Goal: Task Accomplishment & Management: Use online tool/utility

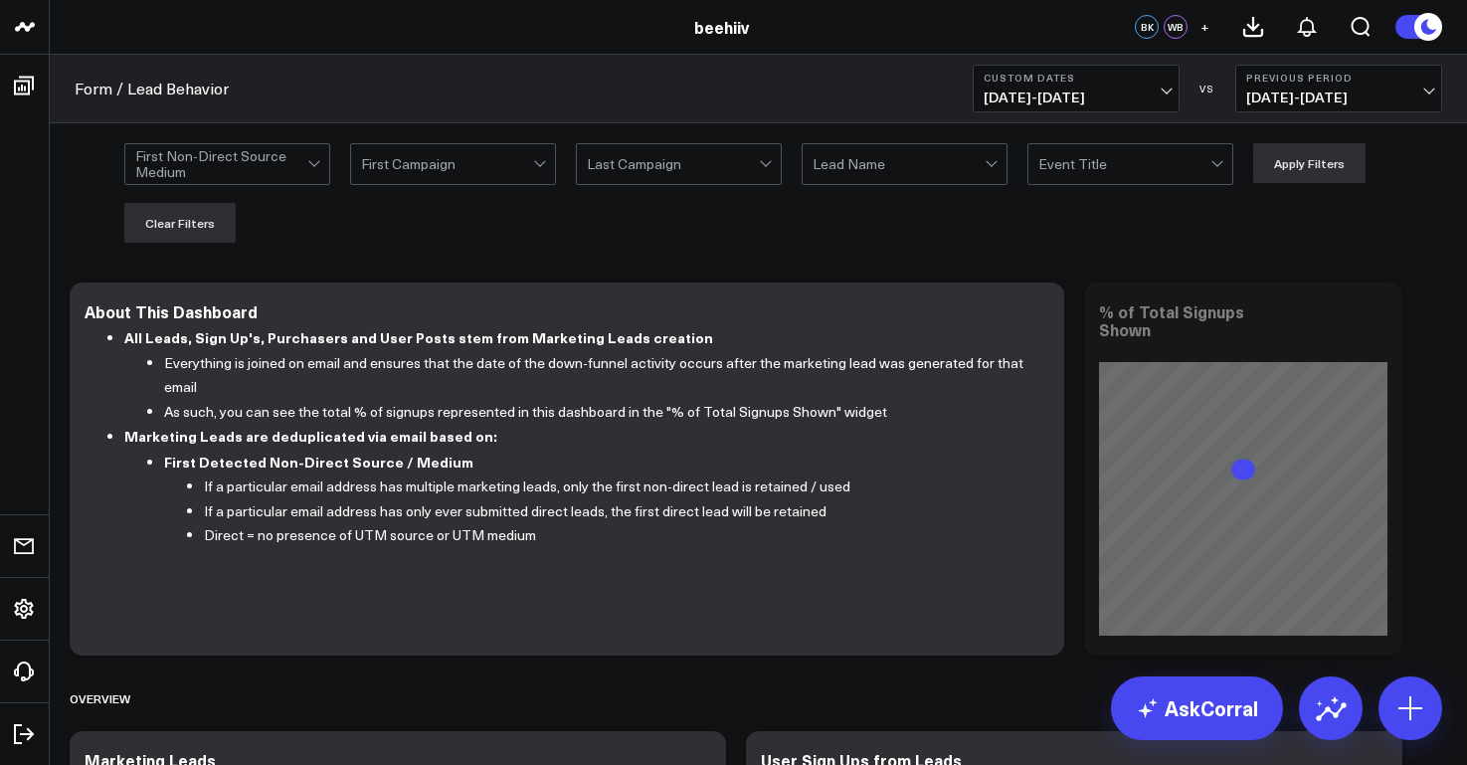
click at [1120, 94] on span "12/01/24 - 12/14/24" at bounding box center [1076, 98] width 185 height 16
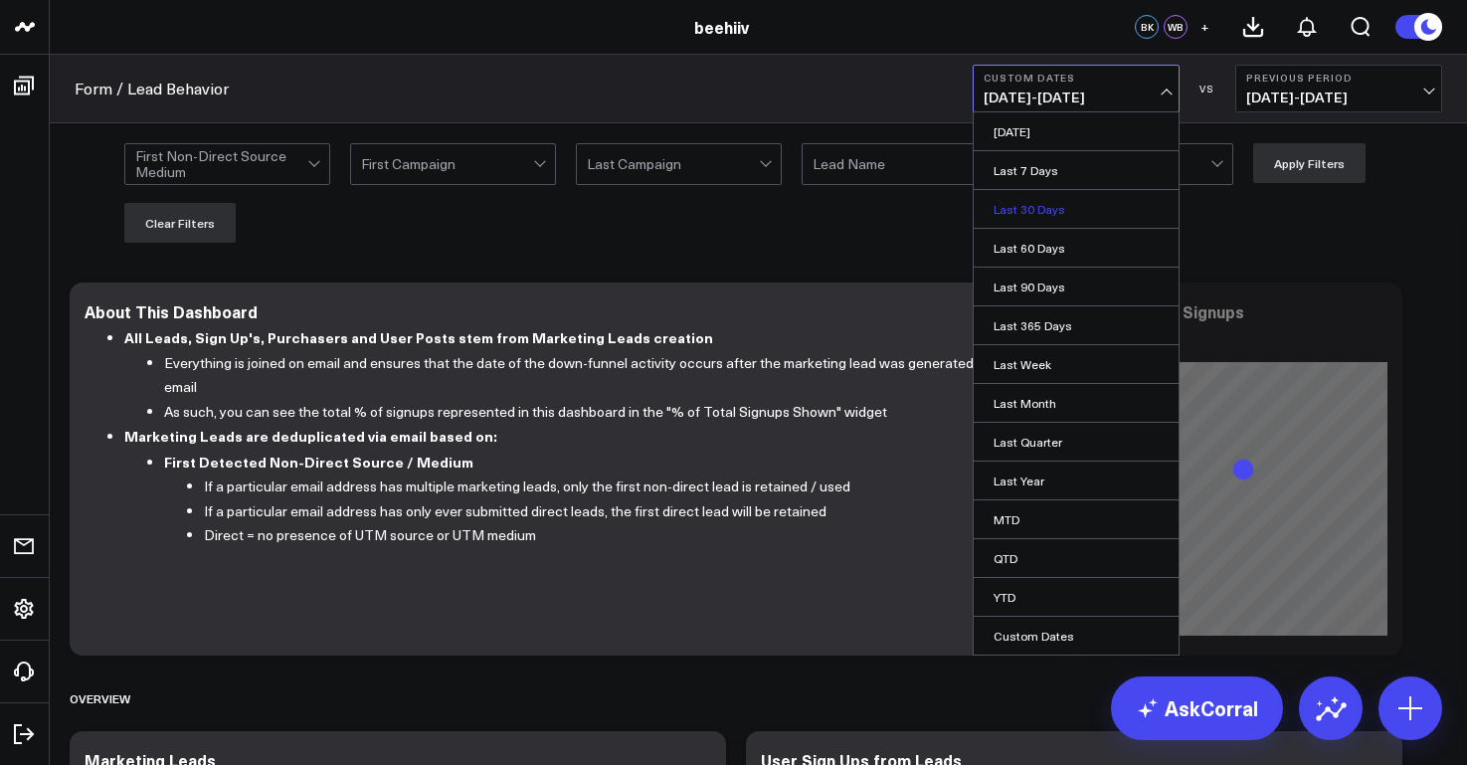
click at [1026, 218] on link "Last 30 Days" at bounding box center [1076, 209] width 205 height 38
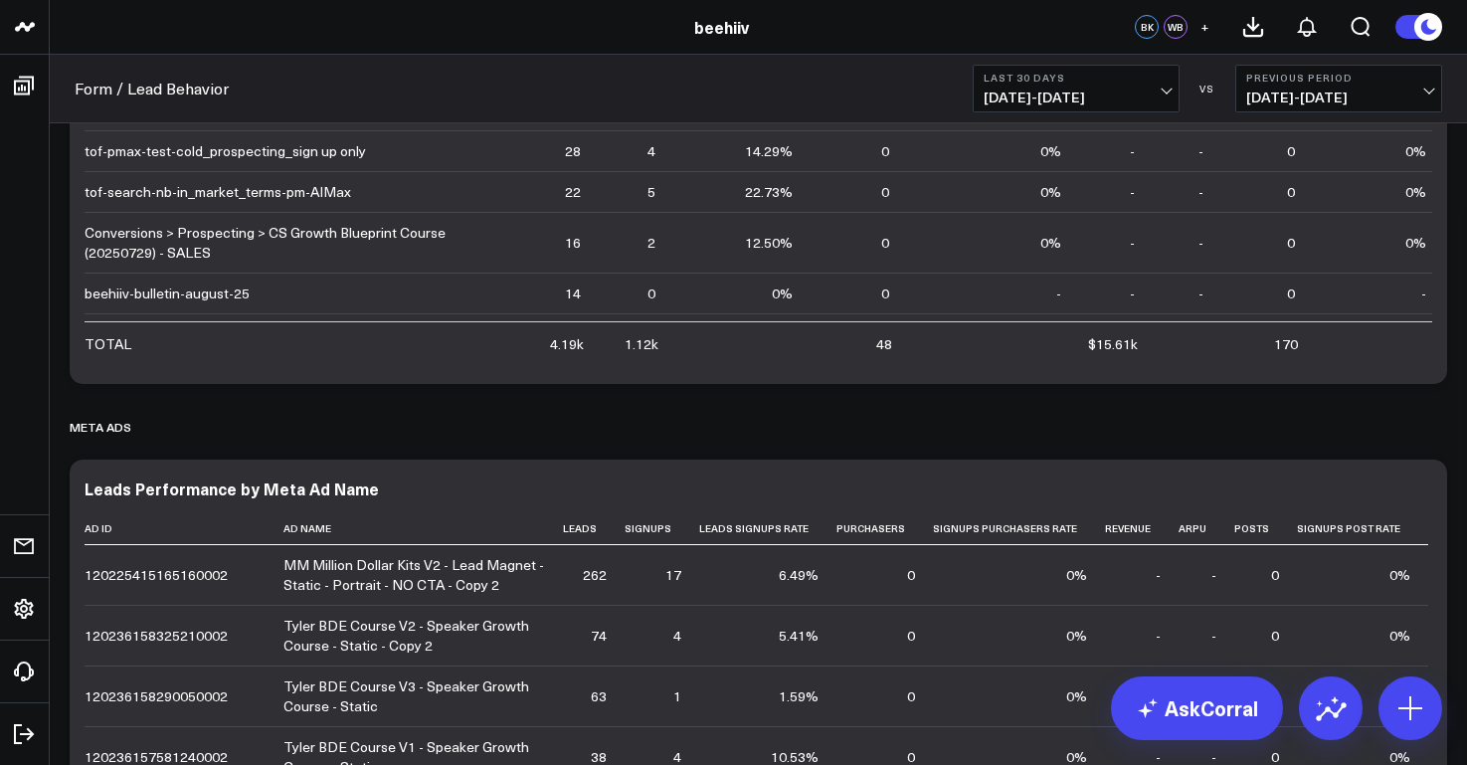
scroll to position [6004, 0]
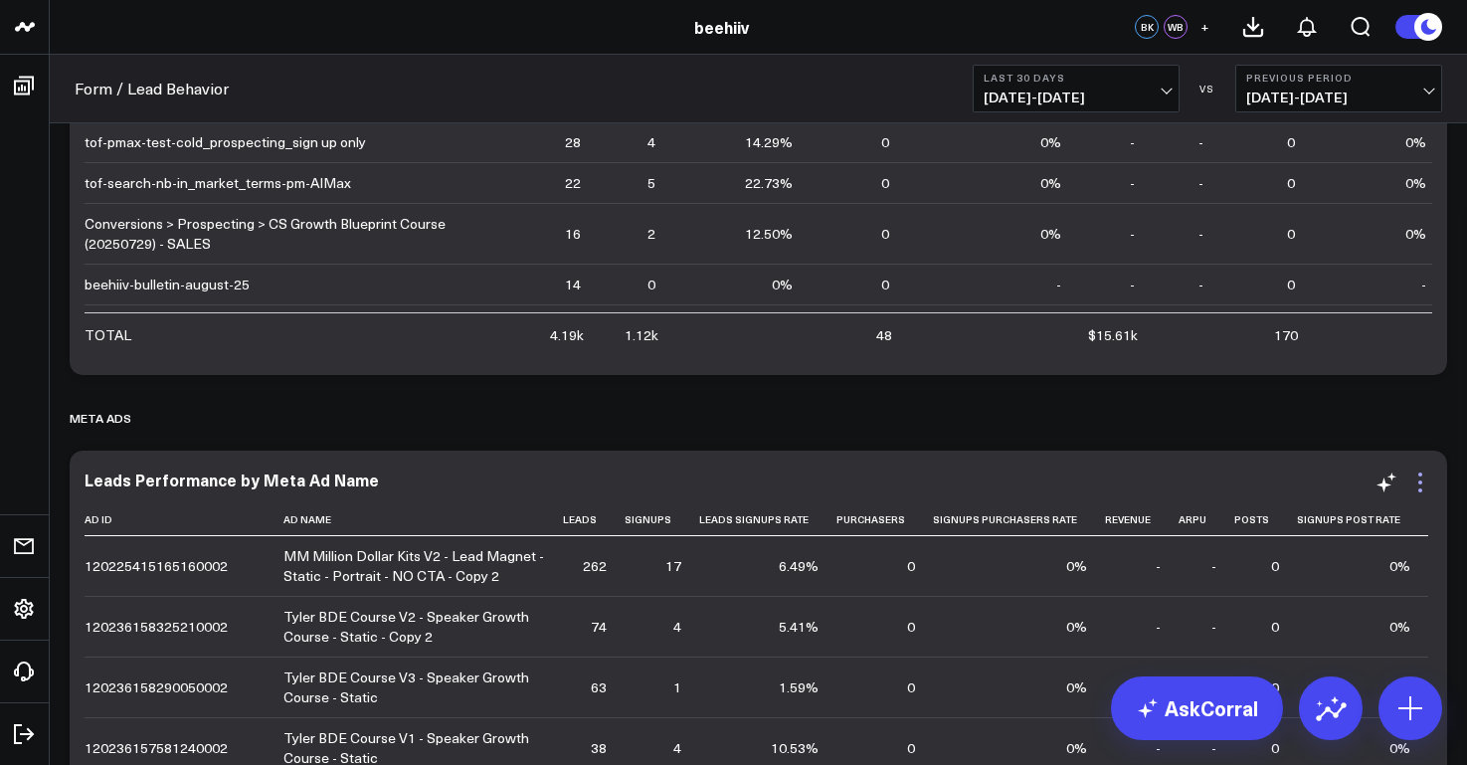
click at [1418, 484] on icon at bounding box center [1420, 482] width 4 height 4
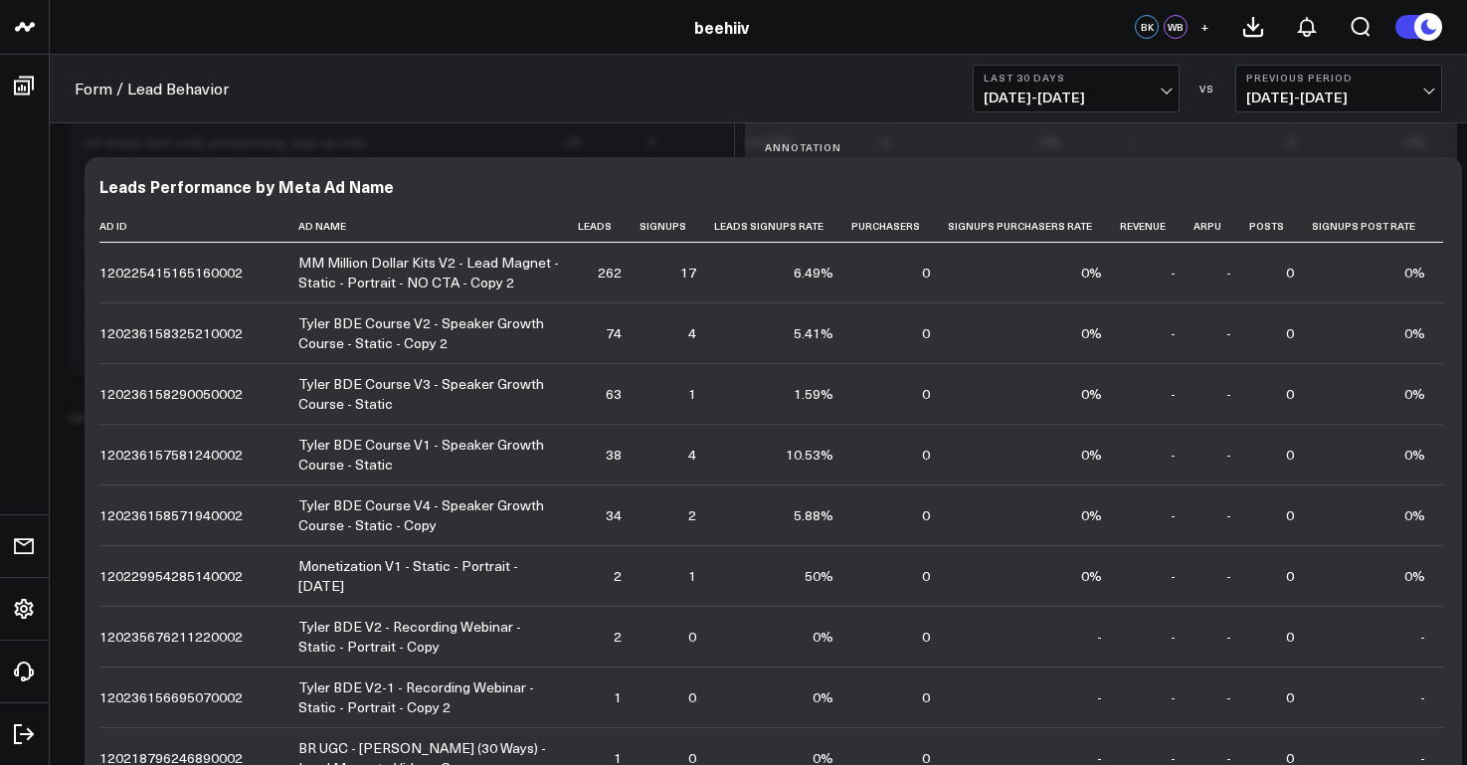
scroll to position [123, 0]
click at [1338, 729] on button "Widget Query" at bounding box center [1101, 720] width 713 height 60
drag, startPoint x: 970, startPoint y: 650, endPoint x: 969, endPoint y: 571, distance: 78.6
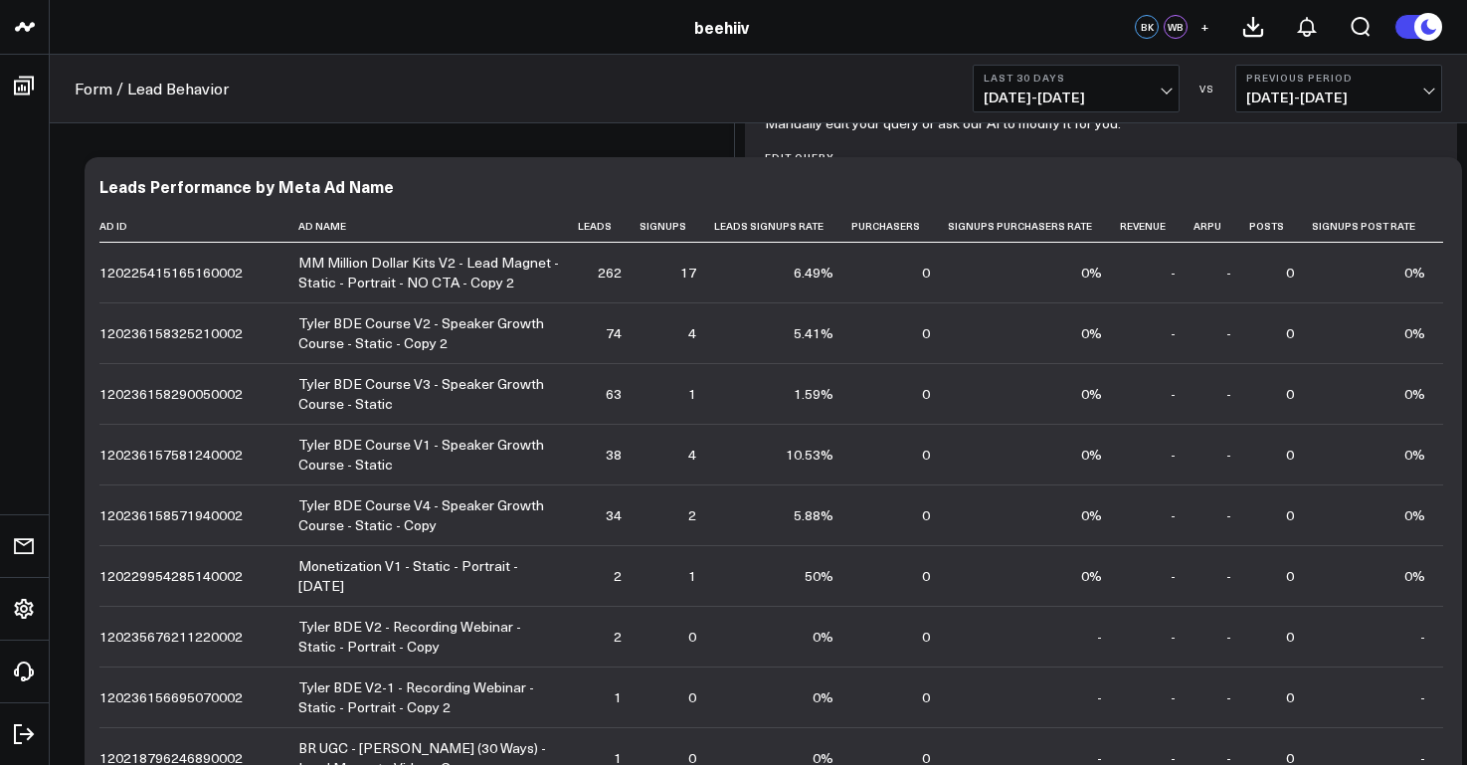
scroll to position [0, 0]
copy div "SELECT *, SPLIT_PART(SPLIT_PART(JSON_EXTRACT_PATH_TEXT( data , 'event_url' ), '…"
click at [1038, 363] on div "NULLIF (SPLIT_PART(SPLIT_PART(JSON_EXTRACT_PATH_TEXT( data , 'event_url' ), 'ut…" at bounding box center [1102, 324] width 652 height 78
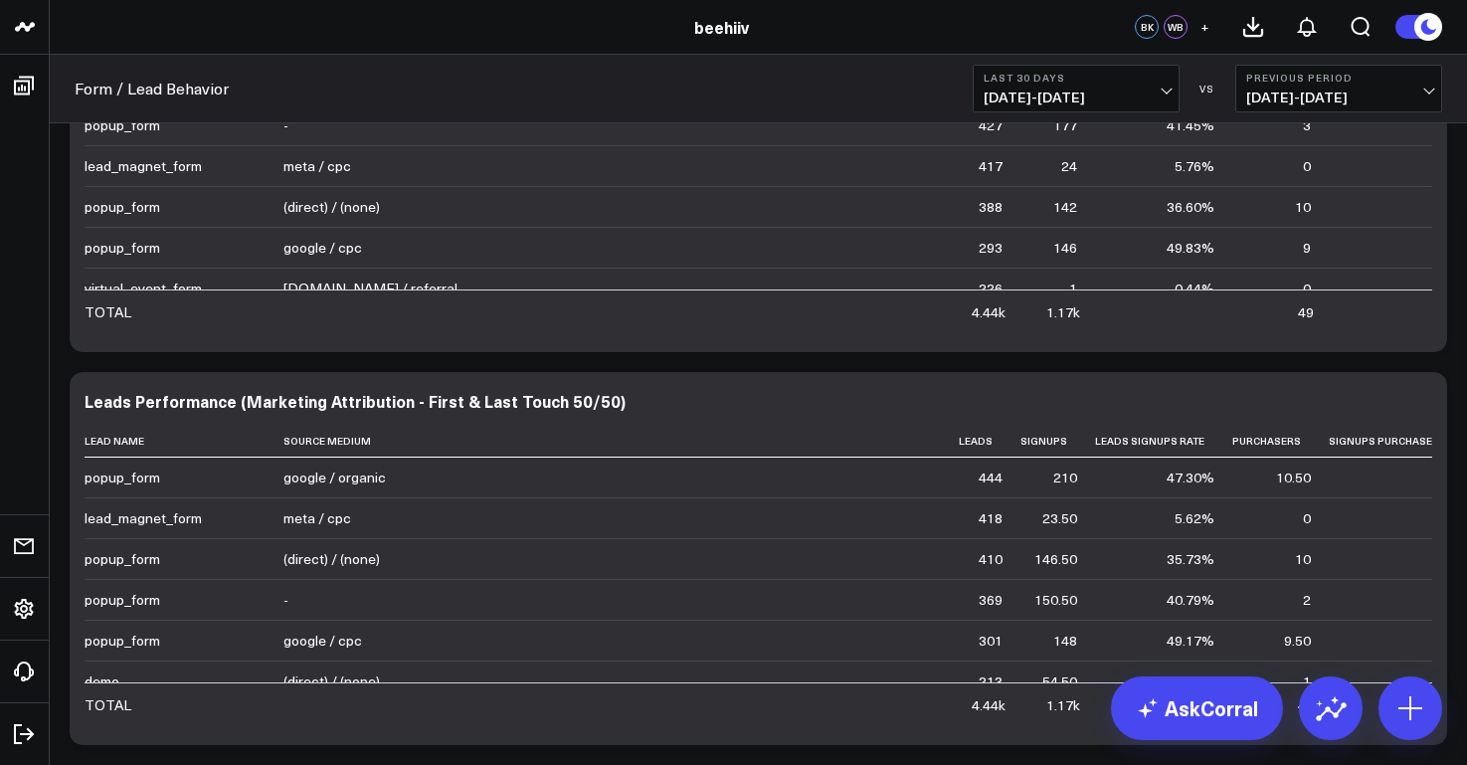
scroll to position [4864, 0]
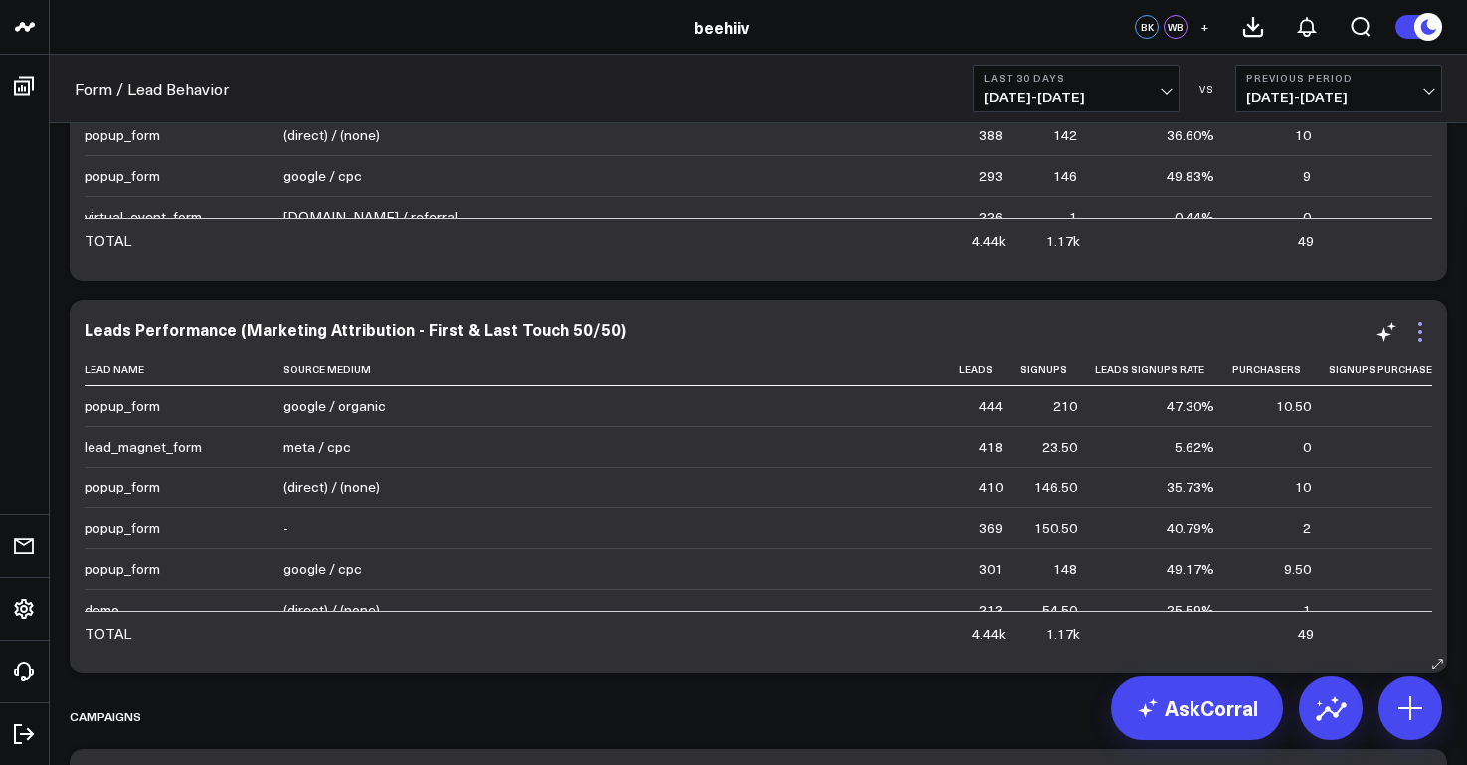
click at [1416, 332] on icon at bounding box center [1420, 332] width 24 height 24
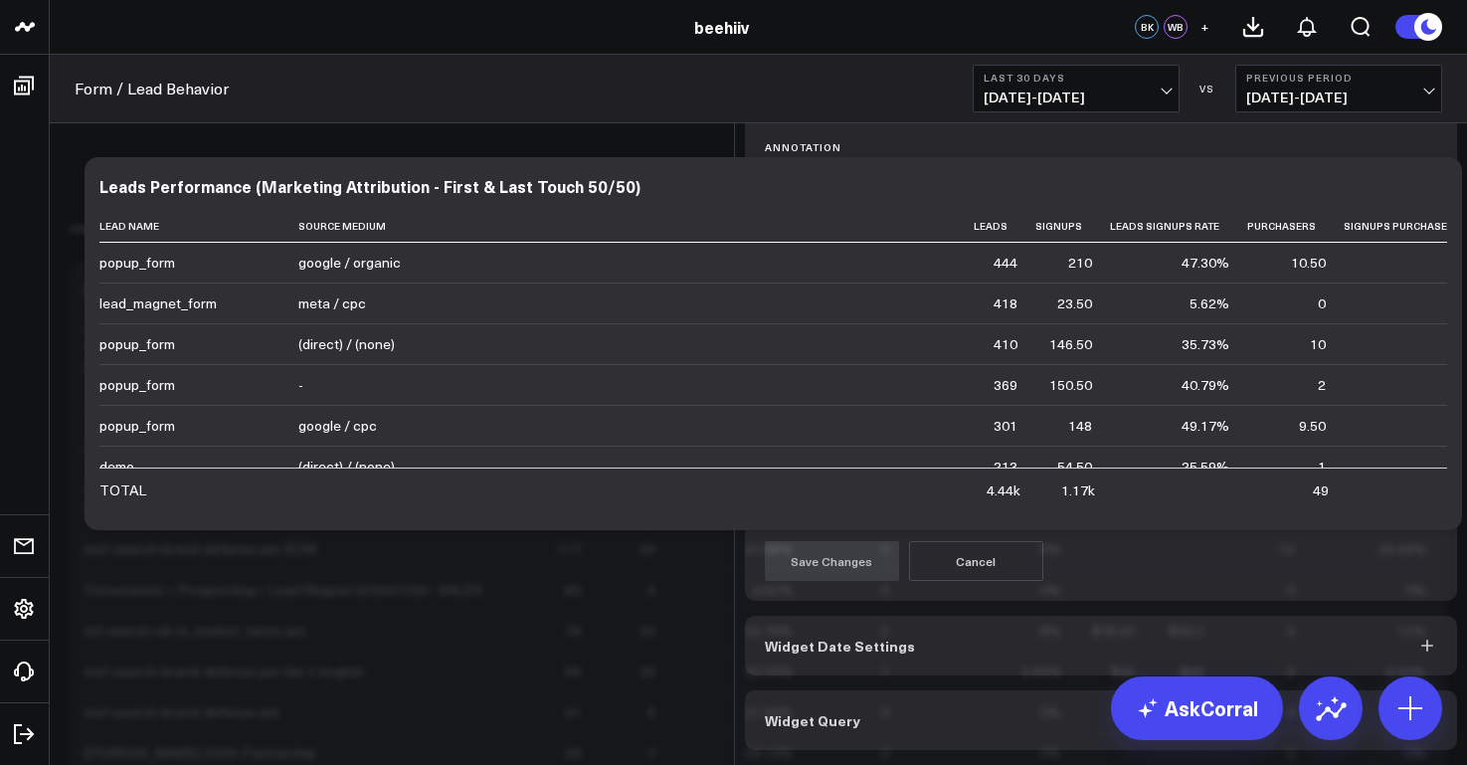
scroll to position [123, 0]
click at [1377, 723] on button "Widget Query" at bounding box center [1101, 720] width 713 height 60
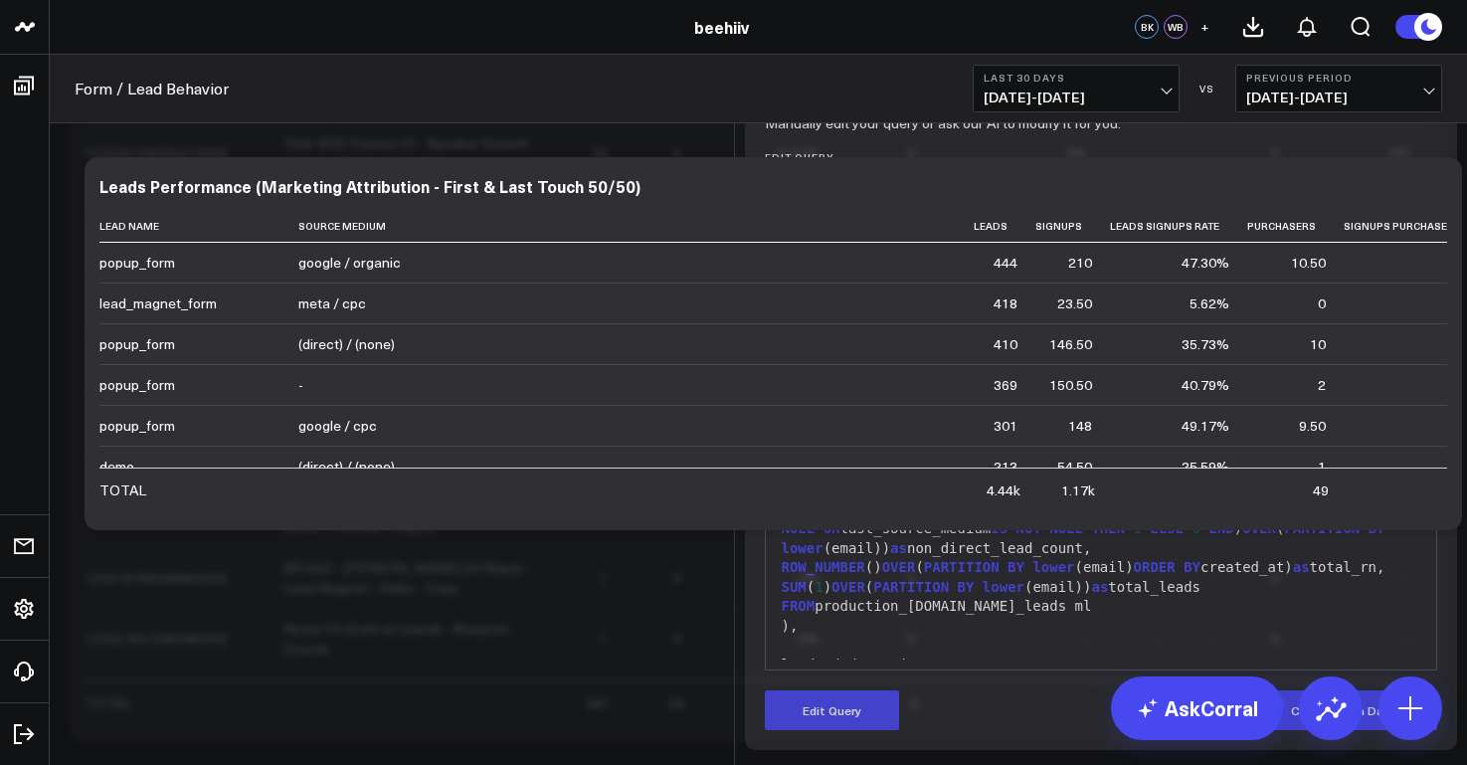
scroll to position [210, 0]
click at [1183, 617] on div "FROM production_postgres.marketing_leads ml" at bounding box center [1102, 607] width 652 height 20
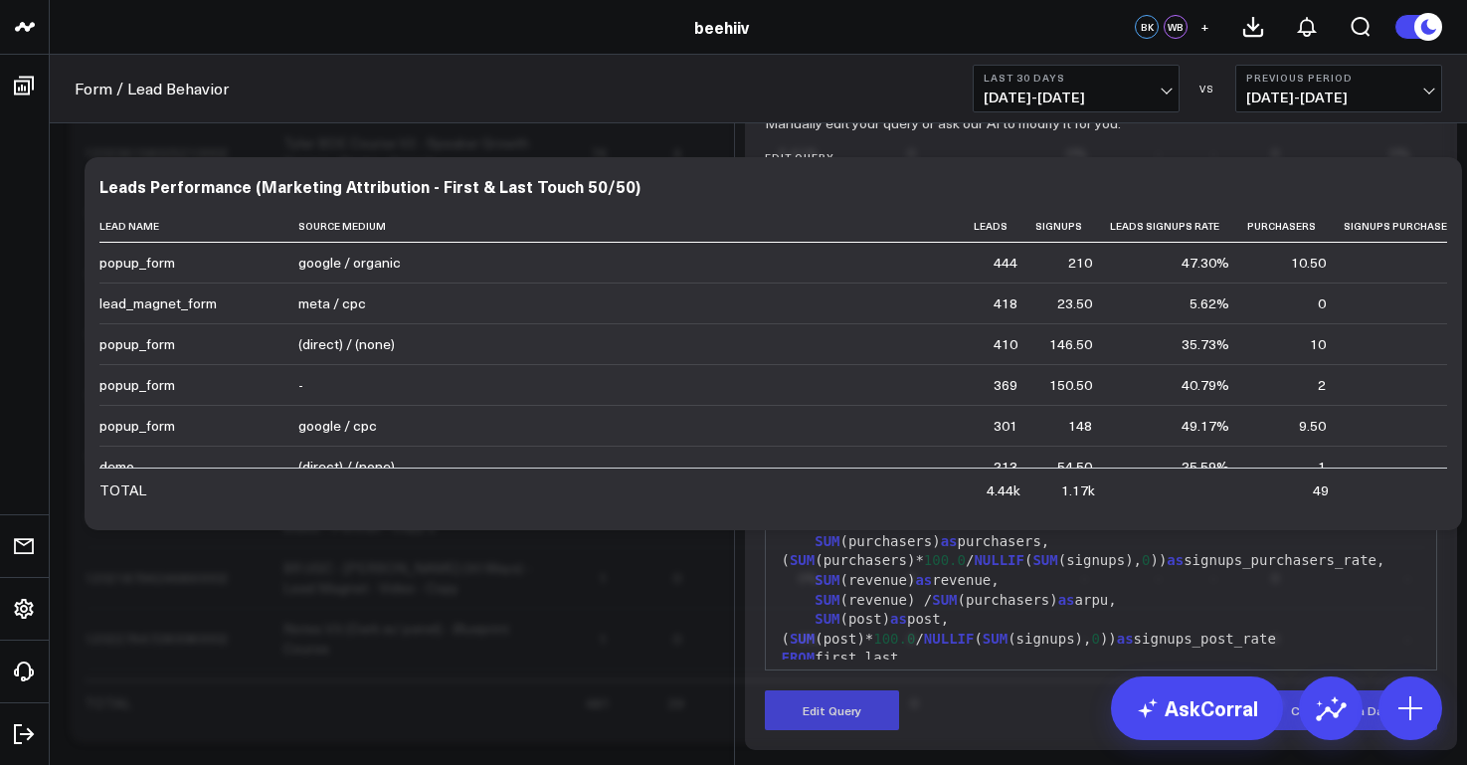
scroll to position [2904, 0]
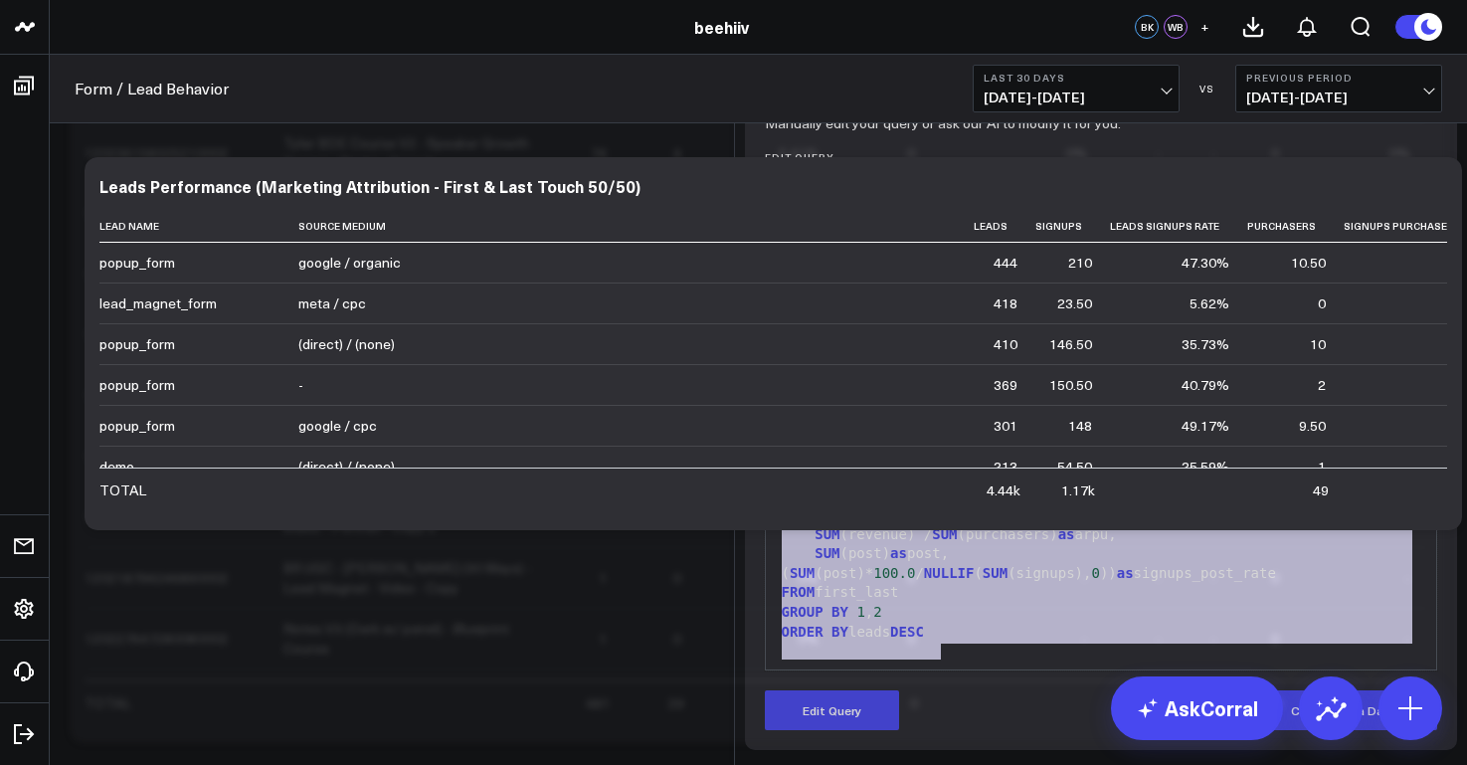
drag, startPoint x: 964, startPoint y: 646, endPoint x: 1023, endPoint y: 218, distance: 431.7
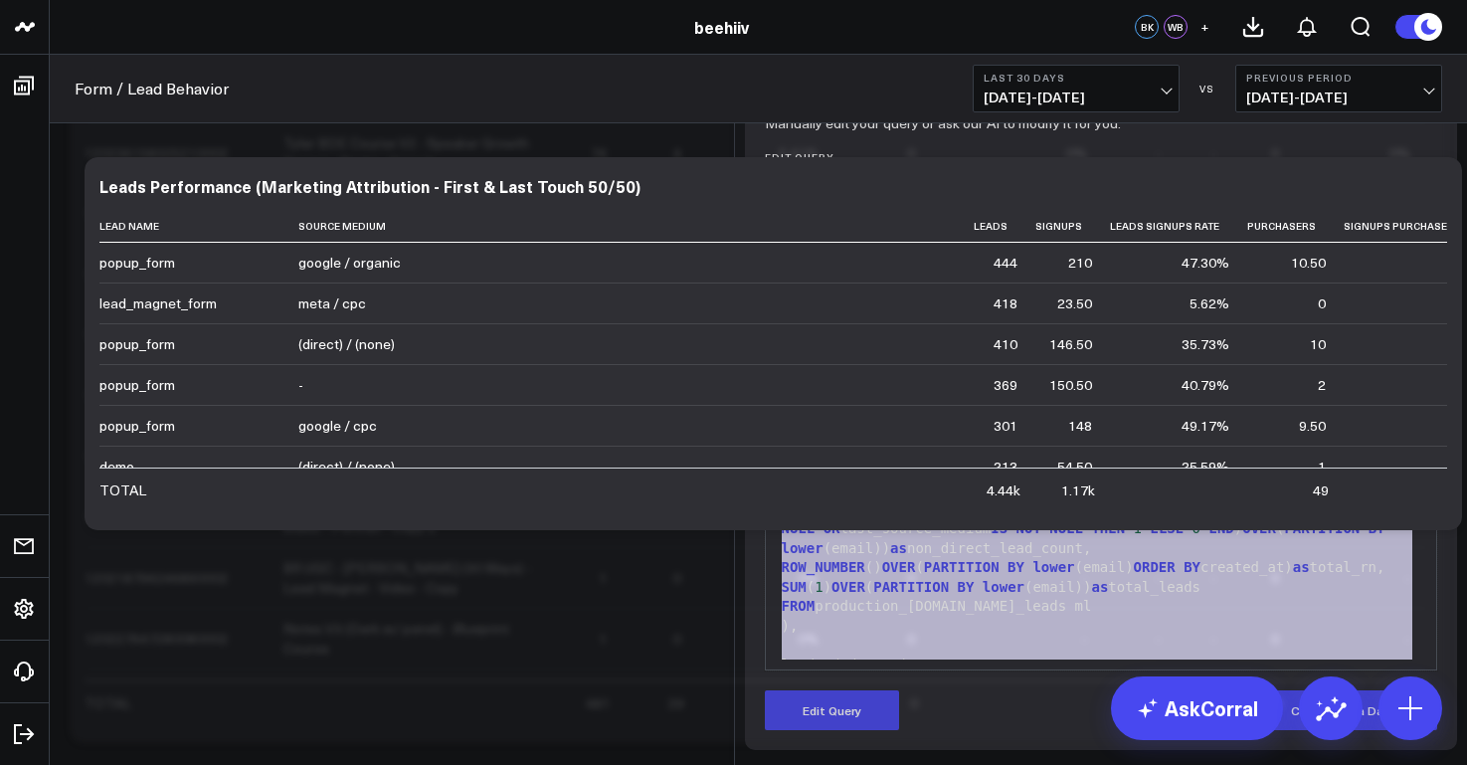
scroll to position [0, 0]
copy div "WITH leads_window AS ( SELECT *, NULLIF (SPLIT_PART(SPLIT_PART(JSON_EXTRACT_PAT…"
click at [961, 291] on div "NULLIF (SPLIT_PART(SPLIT_PART(JSON_EXTRACT_PATH_TEXT( data , 'event_url' ), 'ut…" at bounding box center [1102, 286] width 652 height 78
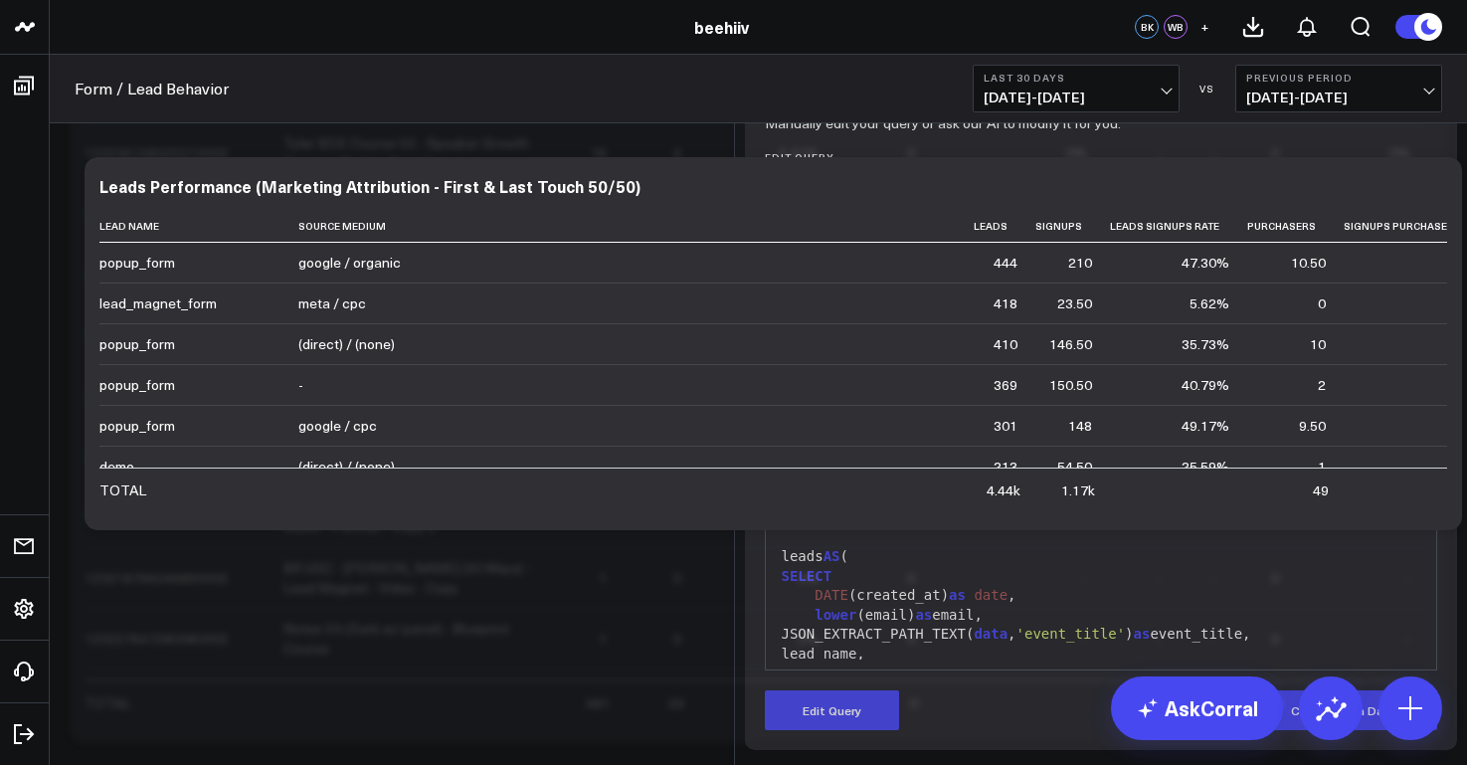
scroll to position [262, 0]
click at [1100, 375] on div ")," at bounding box center [1102, 365] width 652 height 20
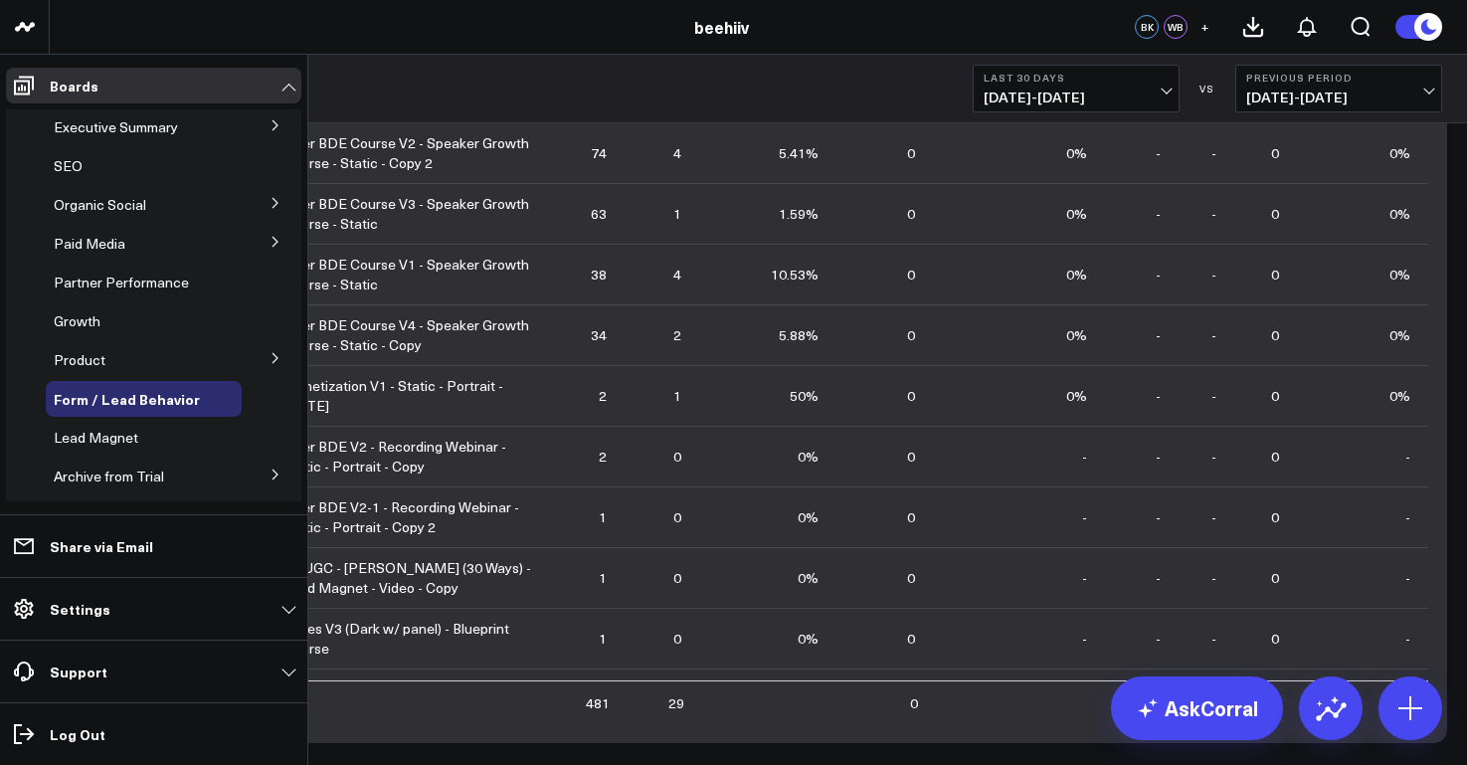
click at [111, 207] on span "Organic Social" at bounding box center [100, 204] width 93 height 19
click at [270, 205] on icon at bounding box center [276, 203] width 12 height 12
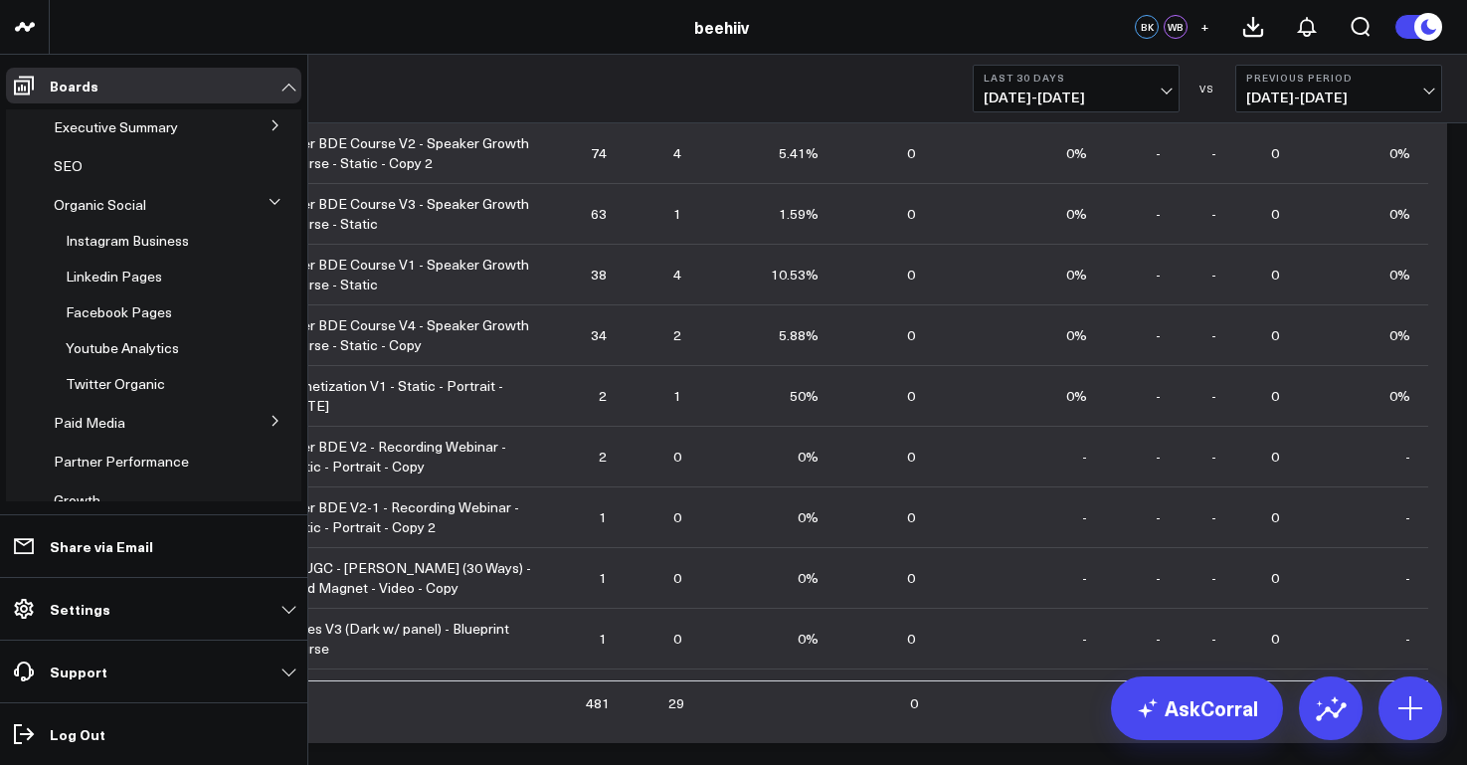
click at [269, 200] on icon at bounding box center [275, 202] width 12 height 12
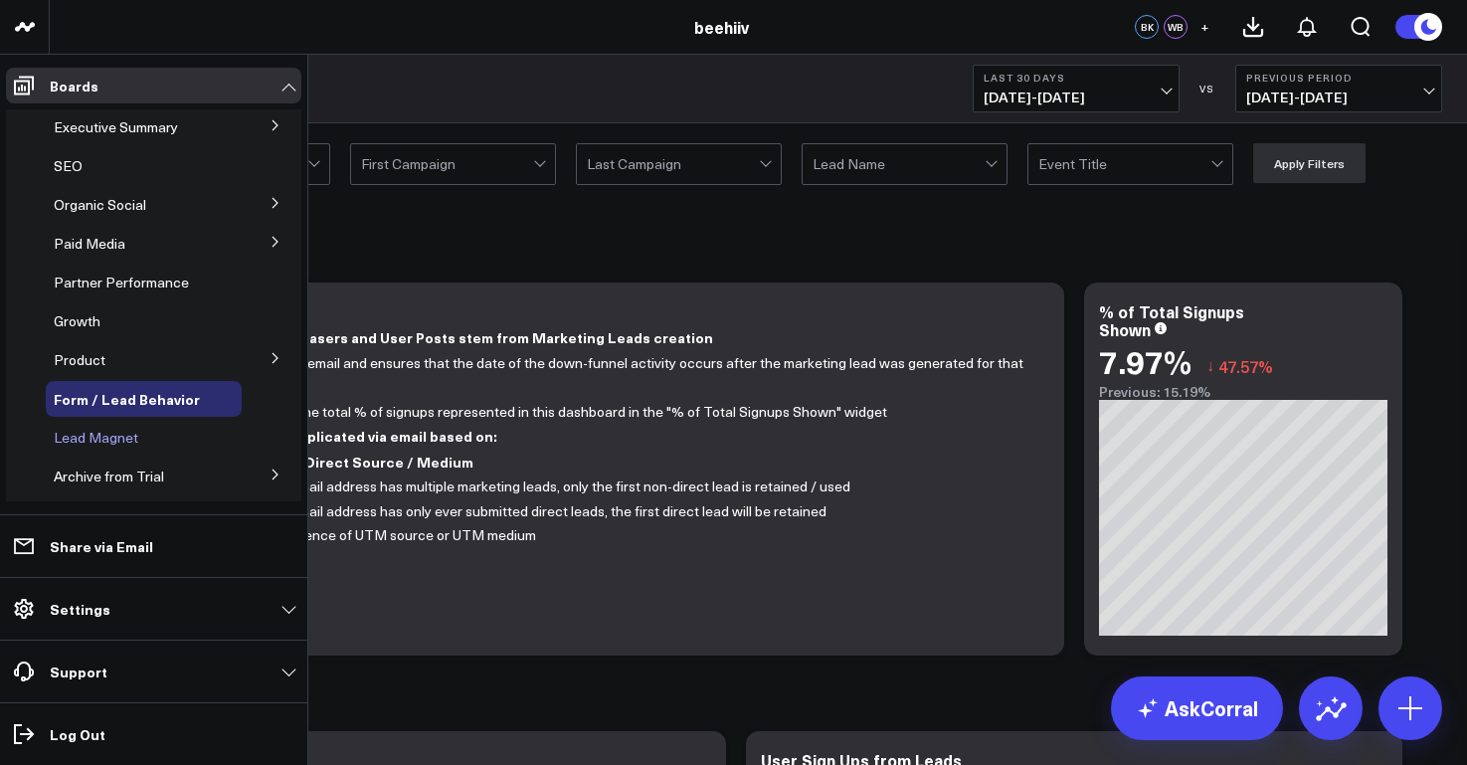
click at [97, 441] on span "Lead Magnet" at bounding box center [96, 437] width 85 height 19
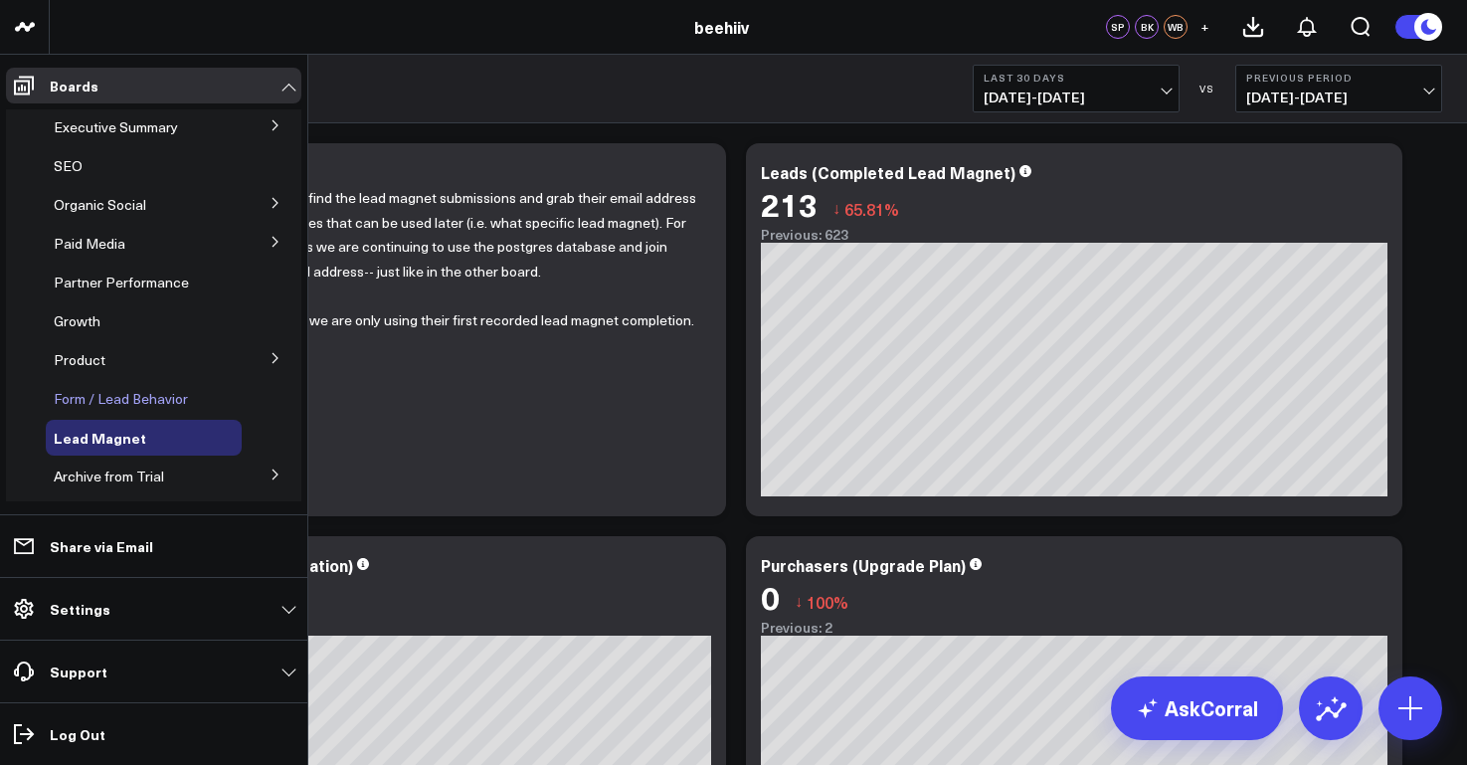
click at [121, 402] on span "Form / Lead Behavior" at bounding box center [121, 398] width 134 height 19
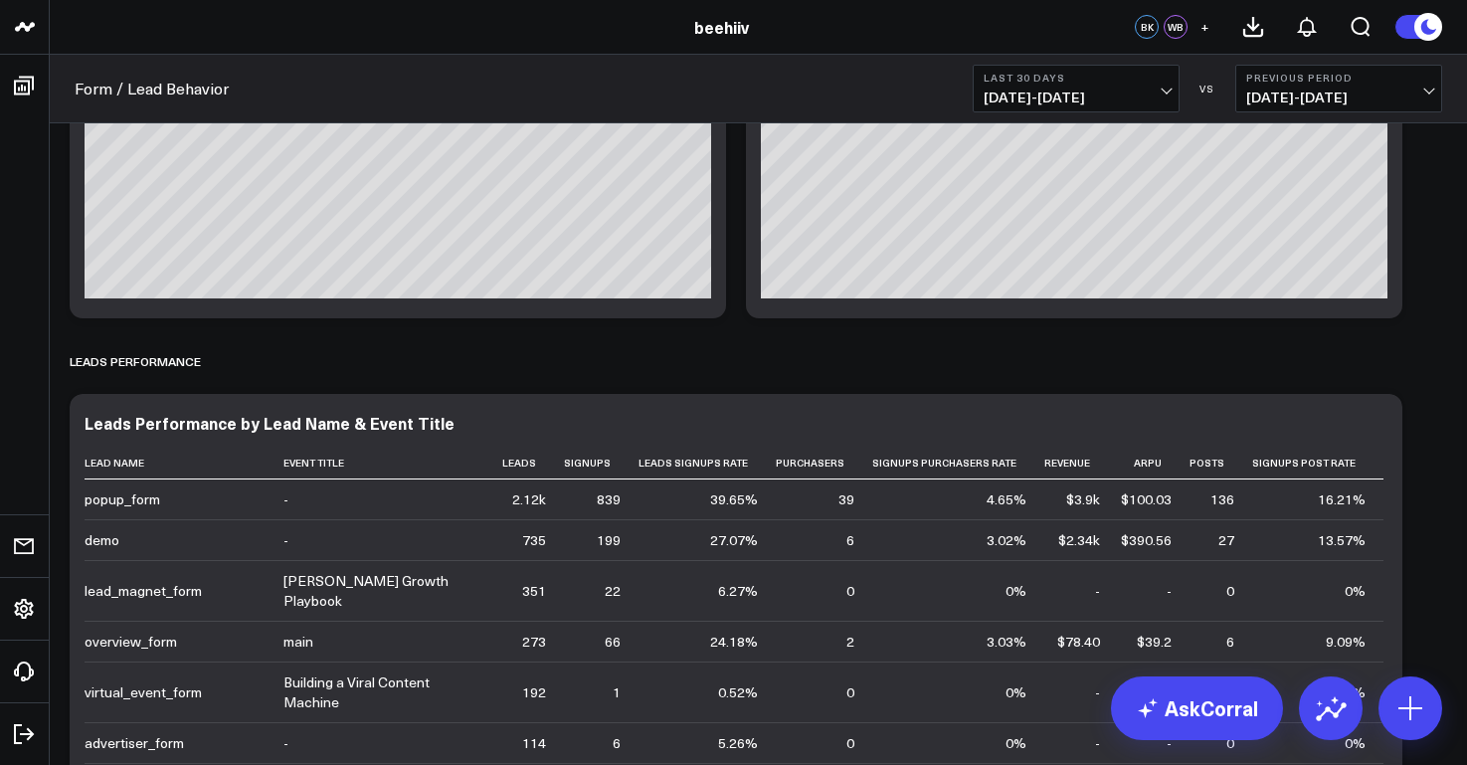
scroll to position [1629, 0]
